Goal: Find specific page/section: Go to known website

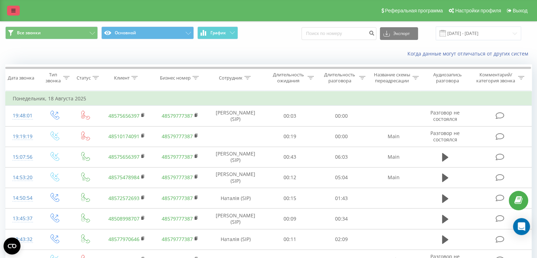
click at [14, 11] on icon at bounding box center [13, 10] width 4 height 5
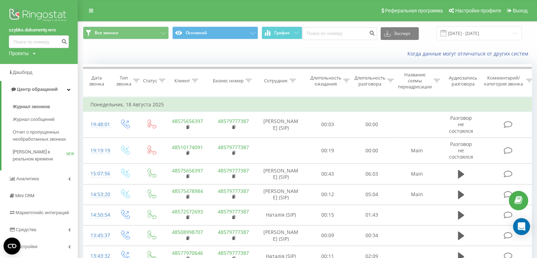
click at [28, 29] on link "szybko.dokumenty.wro" at bounding box center [39, 29] width 60 height 7
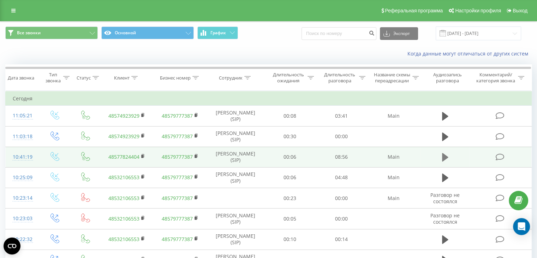
click at [445, 158] on icon at bounding box center [445, 157] width 6 height 8
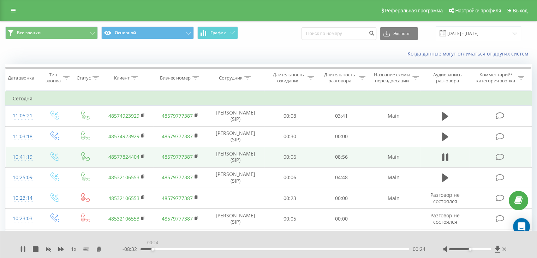
click at [153, 249] on div "00:24" at bounding box center [275, 249] width 269 height 2
click at [37, 250] on icon at bounding box center [36, 249] width 6 height 6
